Goal: Entertainment & Leisure: Browse casually

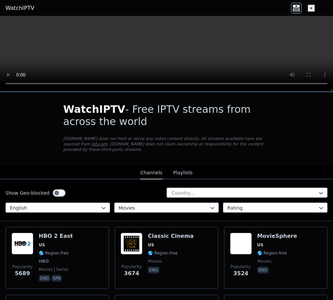
scroll to position [896, 0]
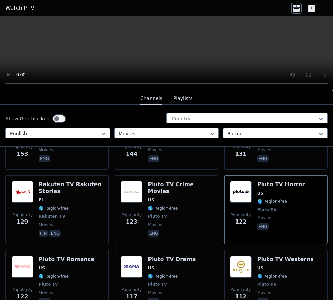
click at [159, 181] on div "Pluto TV Crime Movies US 🌎 Region-free Pluto TV movies eng" at bounding box center [180, 209] width 64 height 57
click at [165, 213] on span "Pluto TV" at bounding box center [180, 215] width 64 height 5
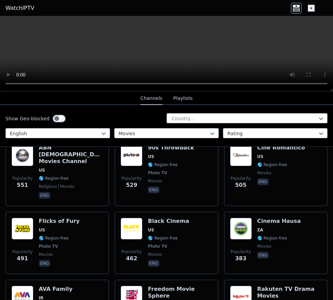
scroll to position [0, 0]
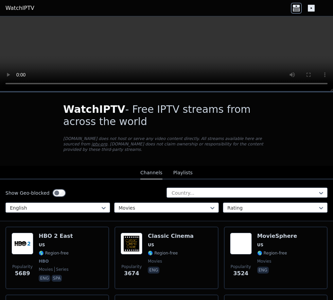
click at [54, 243] on div "HBO 2 East US 🌎 Region-free HBO movies series eng spa" at bounding box center [56, 258] width 34 height 50
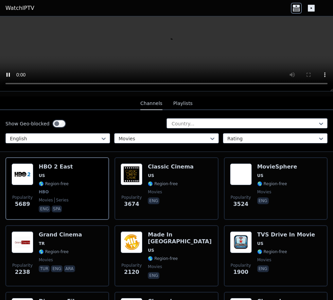
scroll to position [68, 0]
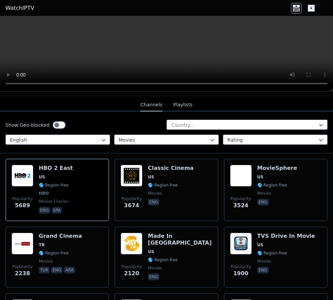
click at [278, 167] on div "MovieSphere US 🌎 Region-free movies eng" at bounding box center [277, 190] width 40 height 50
click at [43, 191] on div "HBO 2 East US 🌎 Region-free HBO movies series eng spa" at bounding box center [56, 190] width 34 height 50
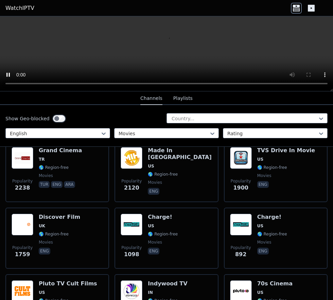
scroll to position [170, 0]
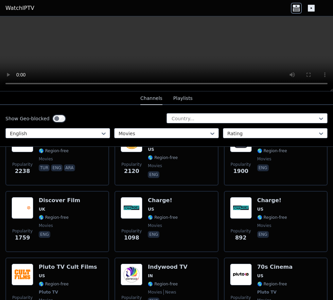
click at [46, 275] on div "Pluto TV Cult Films US 🌎 Region-free Pluto TV movies eng" at bounding box center [68, 288] width 58 height 50
click at [262, 275] on div "70s Cinema US 🌎 Region-free Pluto TV movies eng" at bounding box center [274, 288] width 35 height 50
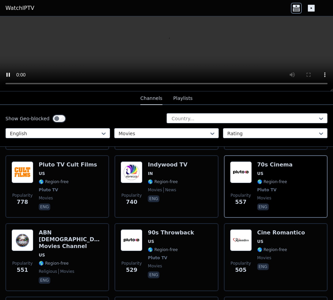
scroll to position [265, 0]
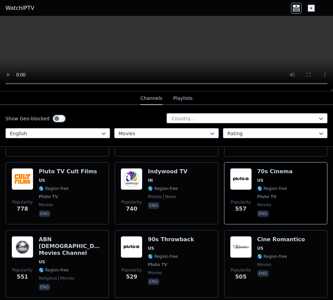
click at [155, 254] on span "🌎 Region-free" at bounding box center [163, 256] width 30 height 5
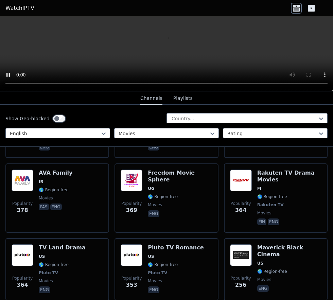
scroll to position [471, 0]
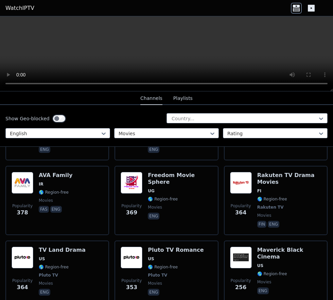
click at [150, 204] on span "movies" at bounding box center [155, 206] width 14 height 5
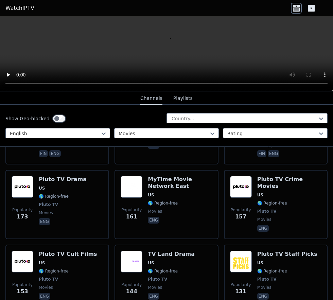
scroll to position [760, 0]
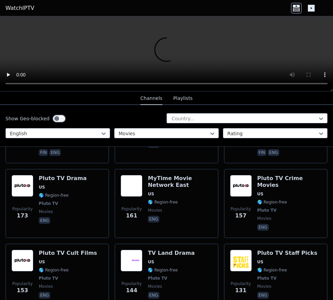
click at [52, 255] on div "Pluto TV Cult Films US 🌎 Region-free Pluto TV movies eng" at bounding box center [68, 274] width 58 height 50
click at [267, 275] on span "Pluto TV" at bounding box center [266, 277] width 19 height 5
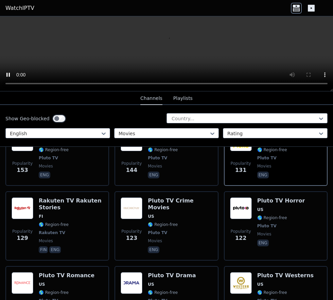
scroll to position [880, 0]
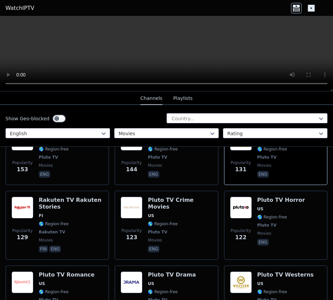
click at [165, 221] on span "🌎 Region-free" at bounding box center [163, 223] width 30 height 5
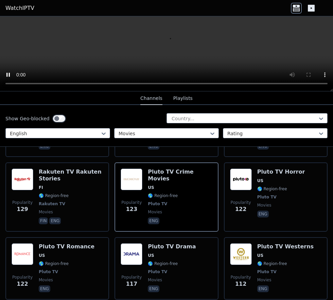
scroll to position [909, 0]
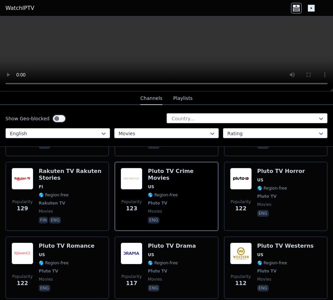
click at [260, 268] on span "Pluto TV" at bounding box center [266, 270] width 19 height 5
click at [267, 193] on span "Pluto TV" at bounding box center [266, 195] width 19 height 5
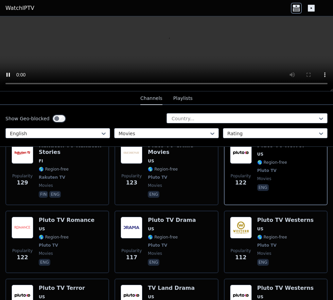
scroll to position [937, 0]
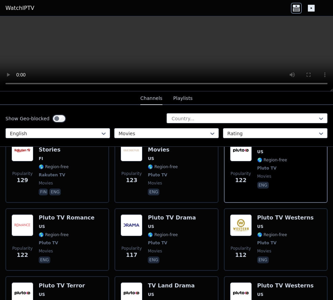
click at [50, 299] on span "🌎 Region-free" at bounding box center [54, 302] width 30 height 5
click at [148, 299] on span "🌎 Region-free" at bounding box center [163, 302] width 30 height 5
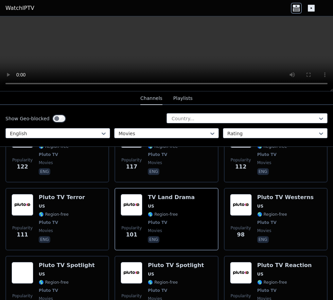
click at [48, 276] on div "Pluto TV Spotlight US 🌎 Region-free Pluto TV movies eng" at bounding box center [67, 287] width 56 height 50
click at [262, 279] on span "🌎 Region-free" at bounding box center [272, 281] width 30 height 5
click at [45, 271] on span "US" at bounding box center [67, 273] width 56 height 5
click at [159, 279] on span "🌎 Region-free" at bounding box center [163, 281] width 30 height 5
click at [257, 211] on span "🌎 Region-free" at bounding box center [272, 213] width 30 height 5
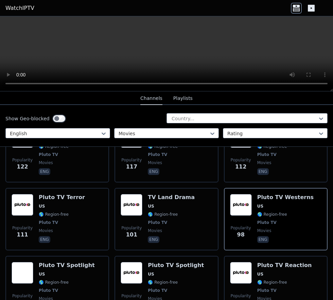
click at [250, 262] on img at bounding box center [241, 273] width 22 height 22
click at [51, 279] on span "🌎 Region-free" at bounding box center [54, 281] width 30 height 5
click at [259, 262] on div "Pluto TV Reaction US 🌎 Region-free Pluto TV movies eng" at bounding box center [284, 287] width 55 height 50
click at [52, 279] on span "🌎 Region-free" at bounding box center [54, 281] width 30 height 5
click at [267, 279] on span "🌎 Region-free" at bounding box center [272, 281] width 30 height 5
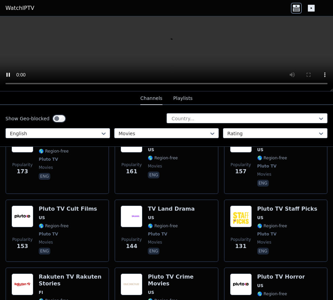
scroll to position [744, 0]
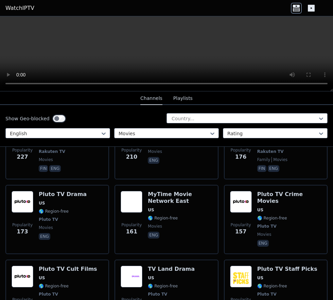
click at [50, 283] on span "🌎 Region-free" at bounding box center [54, 285] width 30 height 5
click at [266, 283] on span "🌎 Region-free" at bounding box center [272, 285] width 30 height 5
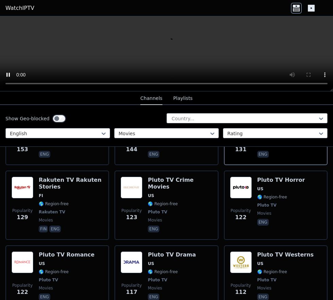
scroll to position [902, 0]
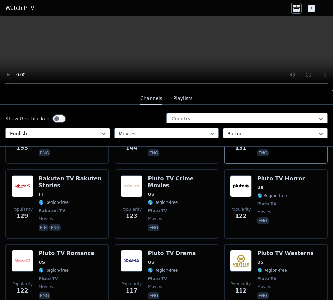
click at [268, 201] on span "Pluto TV" at bounding box center [266, 203] width 19 height 5
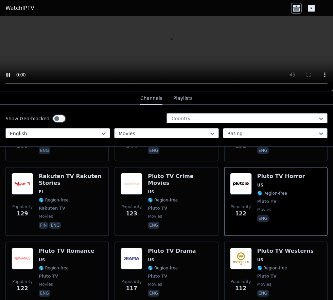
scroll to position [904, 0]
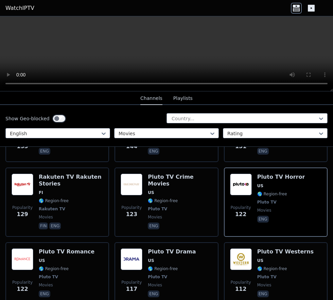
click at [162, 214] on span "movies" at bounding box center [180, 216] width 64 height 5
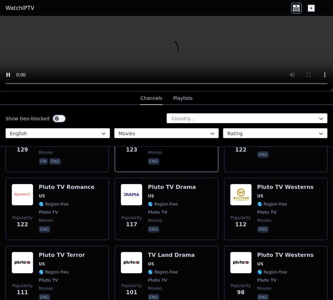
scroll to position [968, 0]
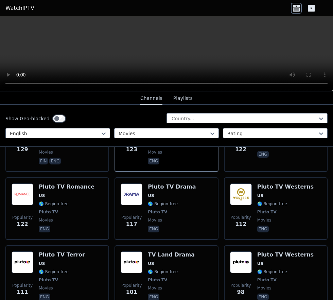
click at [50, 266] on div "Pluto TV Terror US 🌎 Region-free Pluto TV movies eng" at bounding box center [62, 276] width 46 height 50
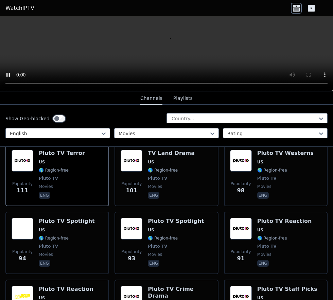
scroll to position [1071, 0]
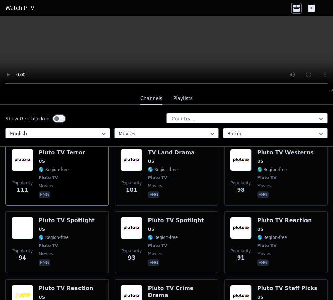
click at [264, 224] on div "Pluto TV Reaction US 🌎 Region-free Pluto TV movies eng" at bounding box center [284, 242] width 55 height 50
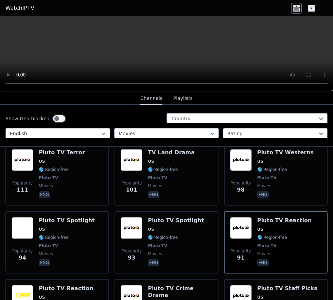
click at [159, 235] on span "🌎 Region-free" at bounding box center [163, 237] width 30 height 5
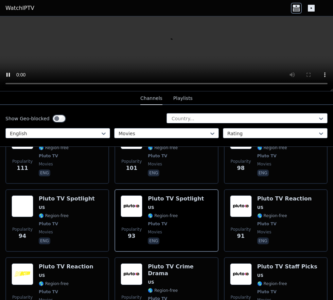
scroll to position [1124, 0]
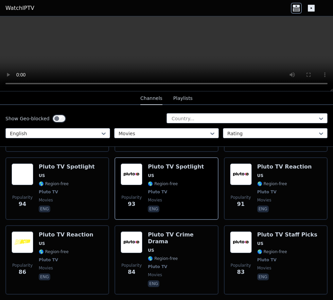
click at [261, 246] on div "Pluto TV Staff Picks US 🌎 Region-free Pluto TV movies eng" at bounding box center [287, 259] width 60 height 57
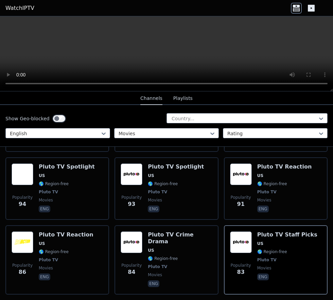
click at [149, 238] on div "Pluto TV Crime Drama US 🌎 Region-free Pluto TV movies eng" at bounding box center [180, 259] width 64 height 57
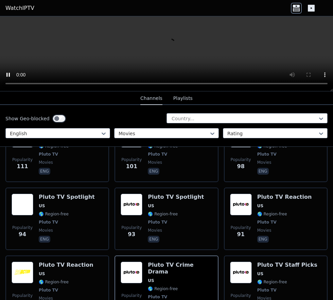
scroll to position [1102, 0]
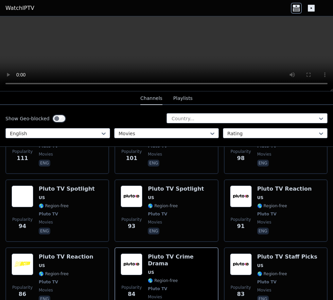
click at [273, 211] on span "Pluto TV" at bounding box center [284, 213] width 55 height 5
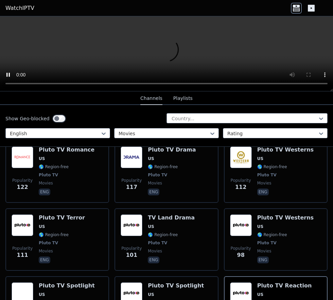
scroll to position [1005, 0]
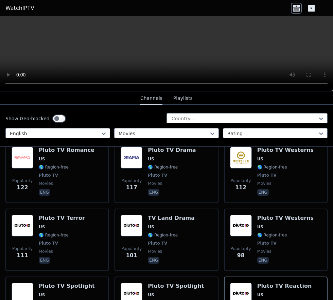
click at [264, 240] on span "Pluto TV" at bounding box center [266, 242] width 19 height 5
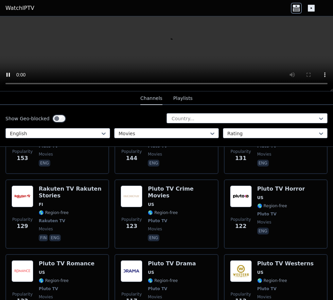
scroll to position [890, 0]
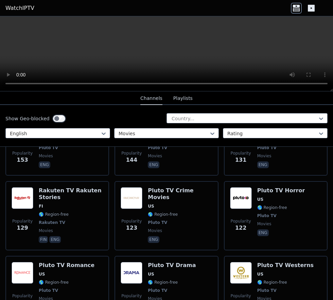
click at [160, 194] on div "Pluto TV Crime Movies US 🌎 Region-free Pluto TV movies eng" at bounding box center [180, 215] width 64 height 57
click at [260, 213] on span "Pluto TV" at bounding box center [266, 215] width 19 height 5
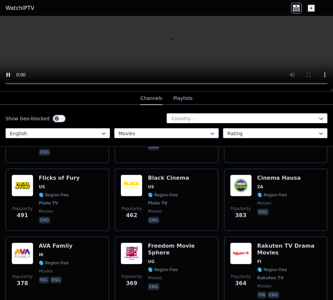
scroll to position [0, 0]
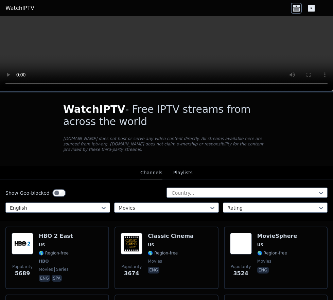
click at [40, 242] on span "US" at bounding box center [42, 244] width 6 height 5
click at [260, 250] on span "🌎 Region-free" at bounding box center [272, 252] width 30 height 5
click at [49, 252] on div "HBO 2 East US 🌎 Region-free HBO movies series eng spa" at bounding box center [56, 258] width 34 height 50
